Goal: Transaction & Acquisition: Purchase product/service

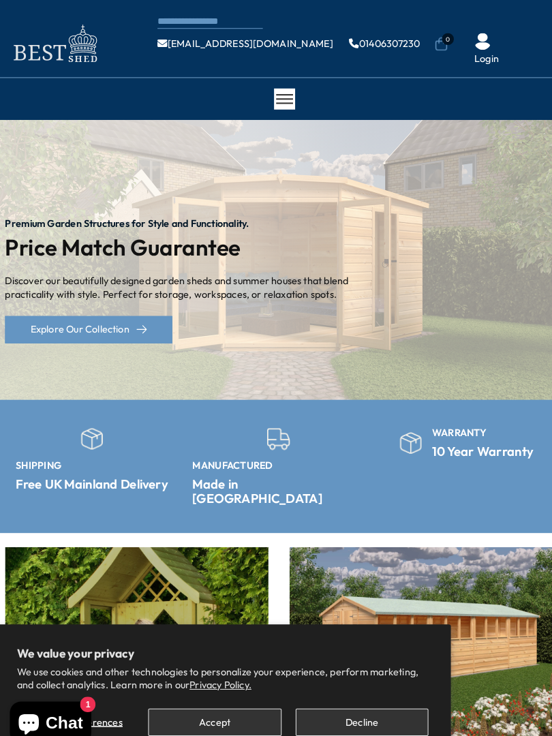
click at [52, 275] on p "Discover our beautifully designed garden sheds and summer houses that blend pra…" at bounding box center [187, 280] width 355 height 27
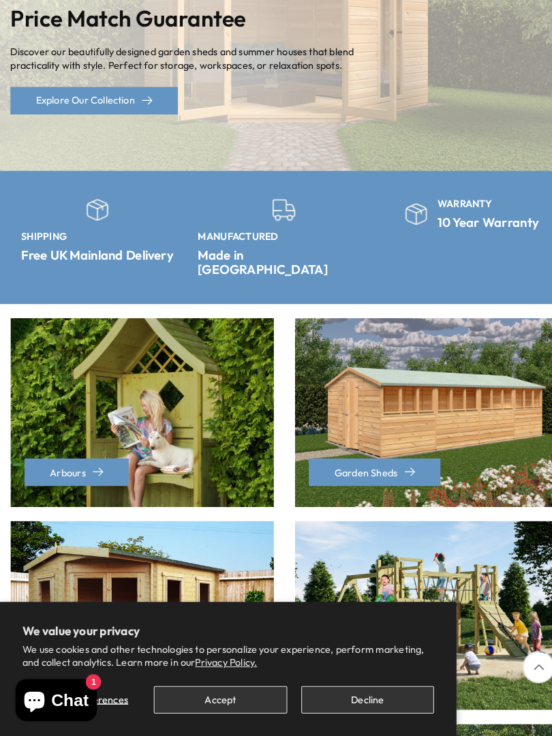
scroll to position [200, 0]
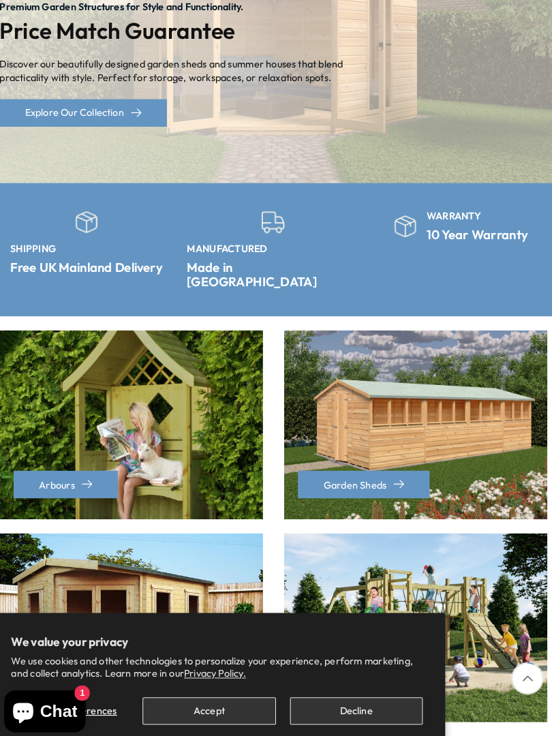
click at [217, 700] on button "Accept" at bounding box center [213, 701] width 129 height 27
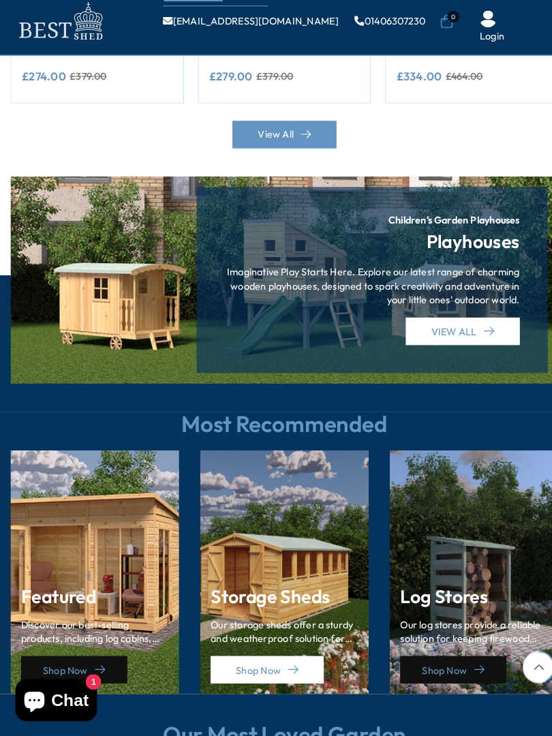
scroll to position [1368, 0]
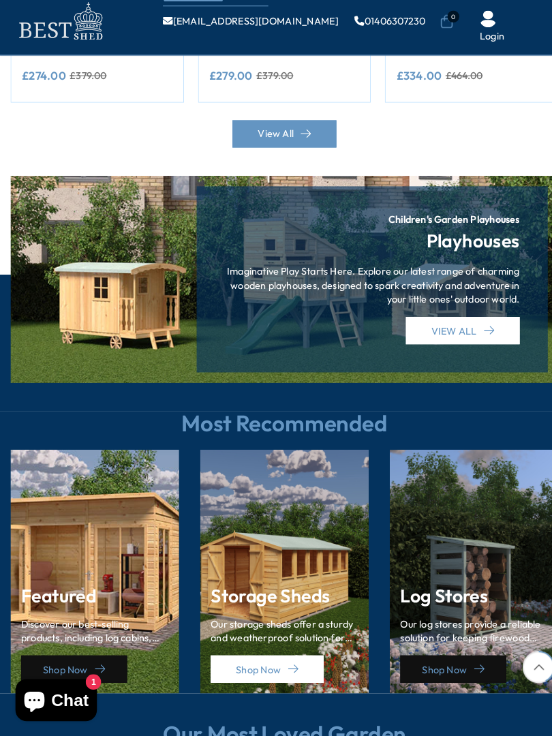
click at [277, 591] on h3 "Storage Sheds" at bounding box center [276, 601] width 143 height 20
click at [290, 658] on link "Shop Now" at bounding box center [260, 671] width 110 height 27
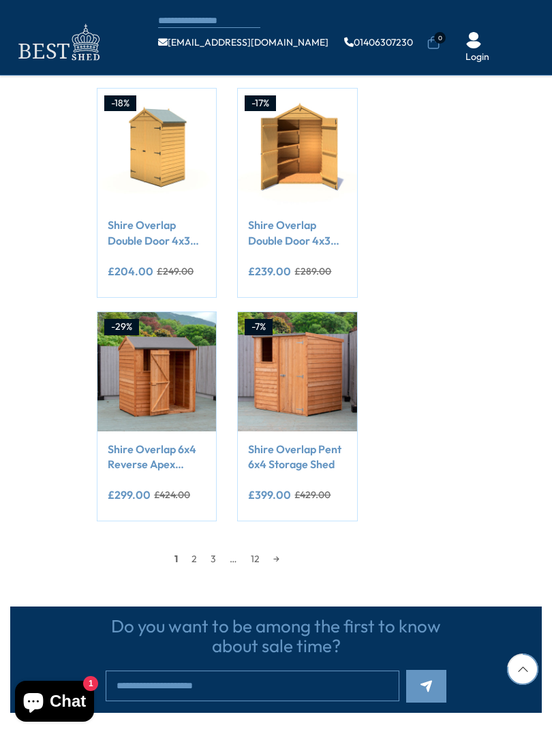
scroll to position [1051, 0]
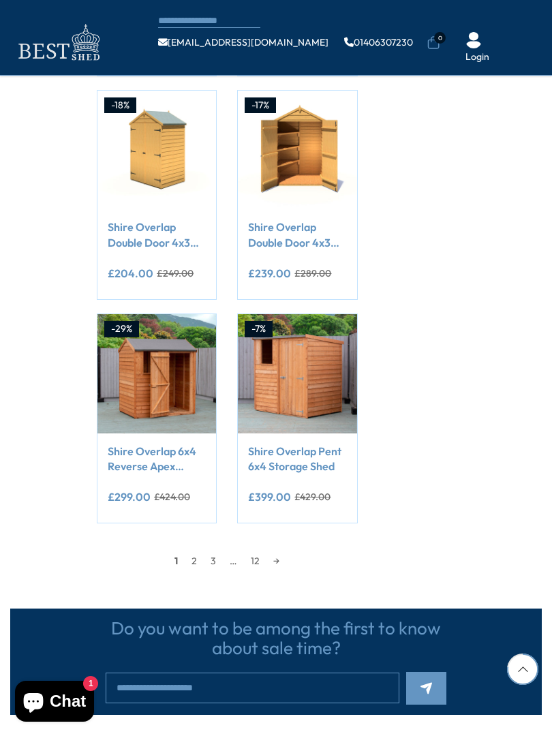
click at [280, 554] on link "→" at bounding box center [277, 561] width 20 height 20
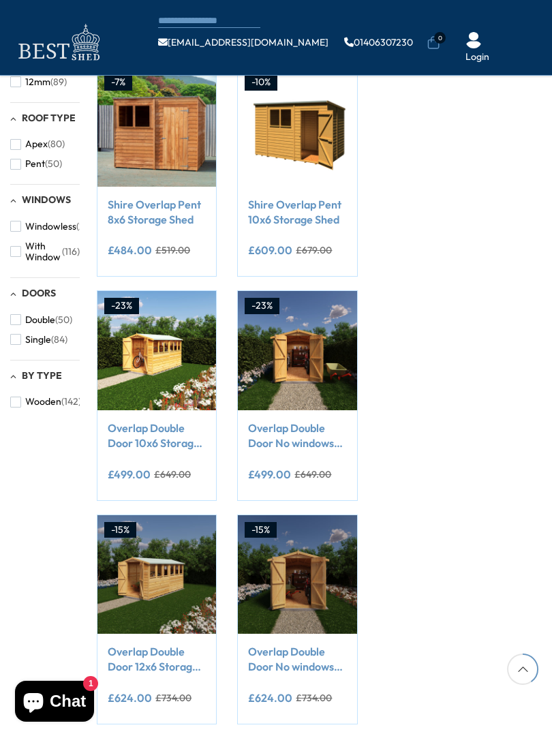
scroll to position [163, 0]
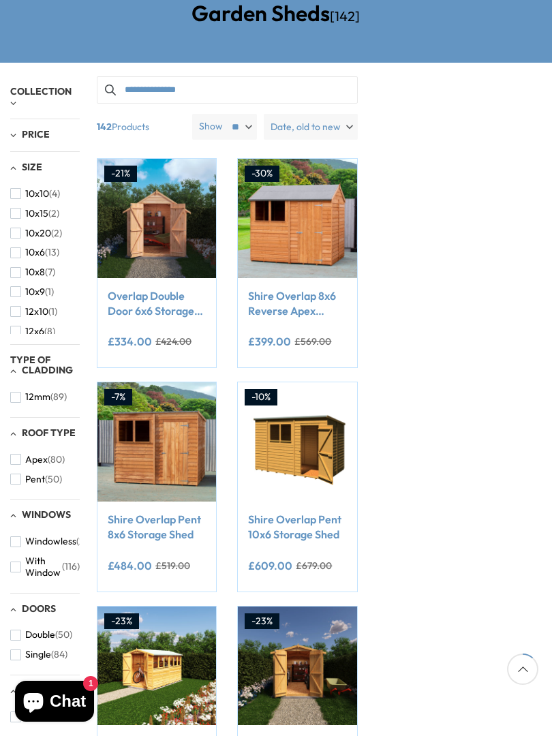
click at [301, 539] on link "Shire Overlap Pent 10x6 Storage Shed" at bounding box center [297, 527] width 98 height 31
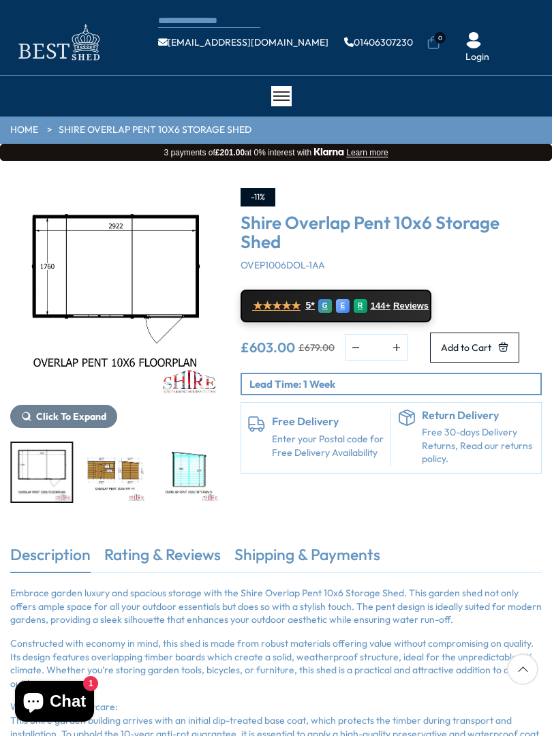
click at [113, 472] on img "3 / 10" at bounding box center [115, 472] width 61 height 59
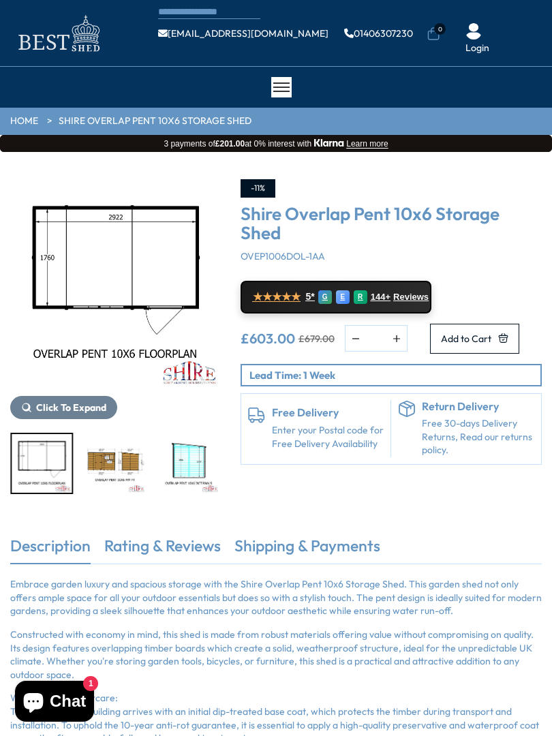
scroll to position [11, 0]
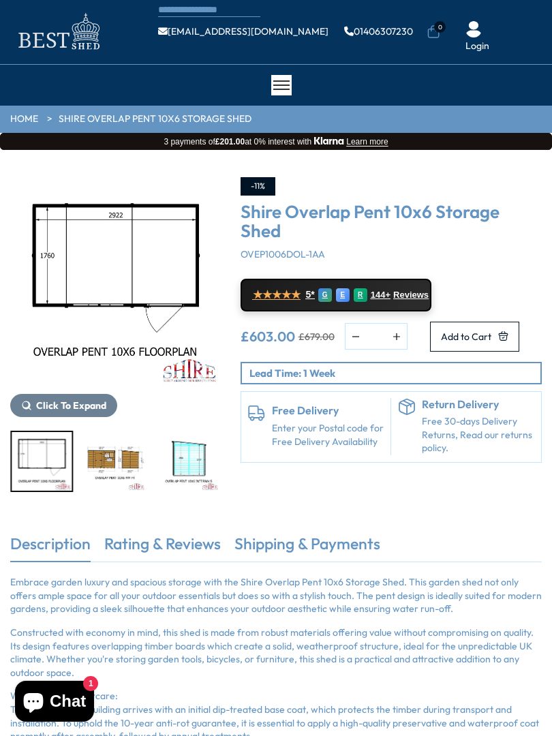
click at [305, 462] on img "6 / 10" at bounding box center [335, 461] width 61 height 59
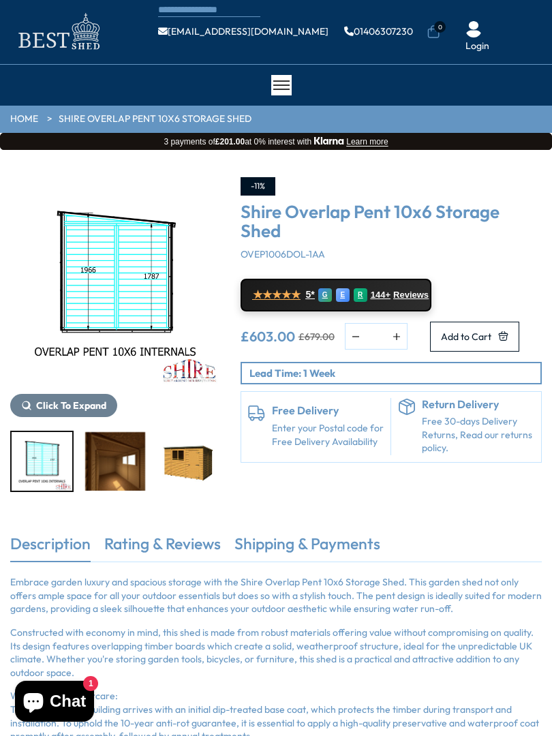
click at [58, 425] on div "Click To Expand Click To Expand Click To Expand Click To Expand Click To Expand…" at bounding box center [115, 334] width 210 height 315
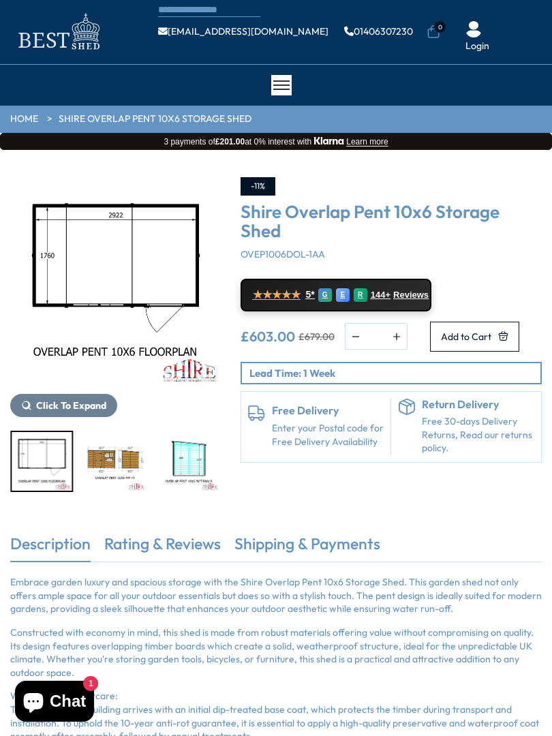
click at [158, 463] on img "4 / 10" at bounding box center [188, 461] width 61 height 59
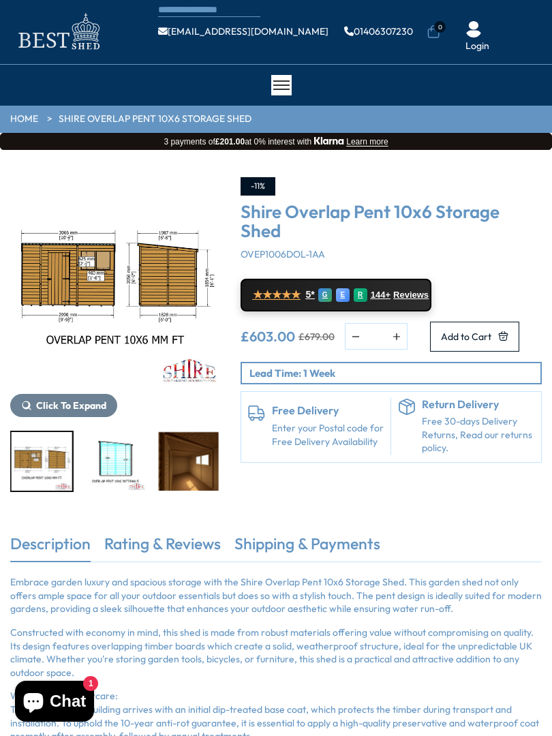
click at [48, 371] on img "3 / 10" at bounding box center [115, 282] width 210 height 210
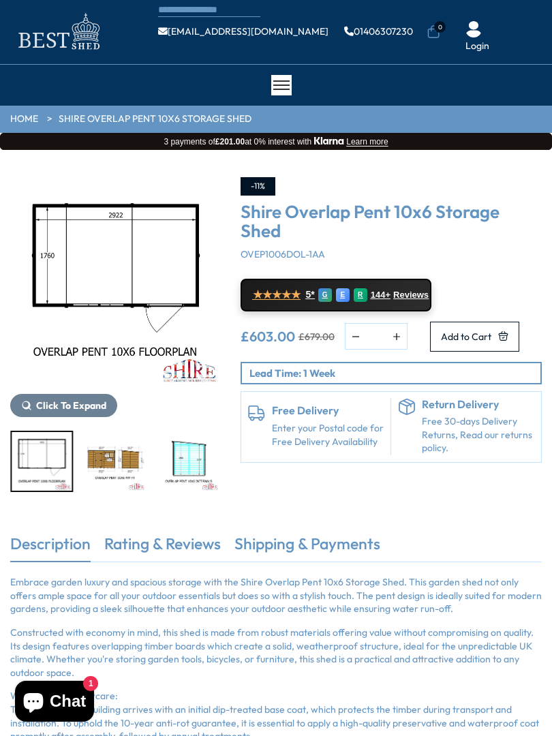
click at [87, 378] on img "2 / 10" at bounding box center [115, 282] width 210 height 210
